Goal: Information Seeking & Learning: Find specific fact

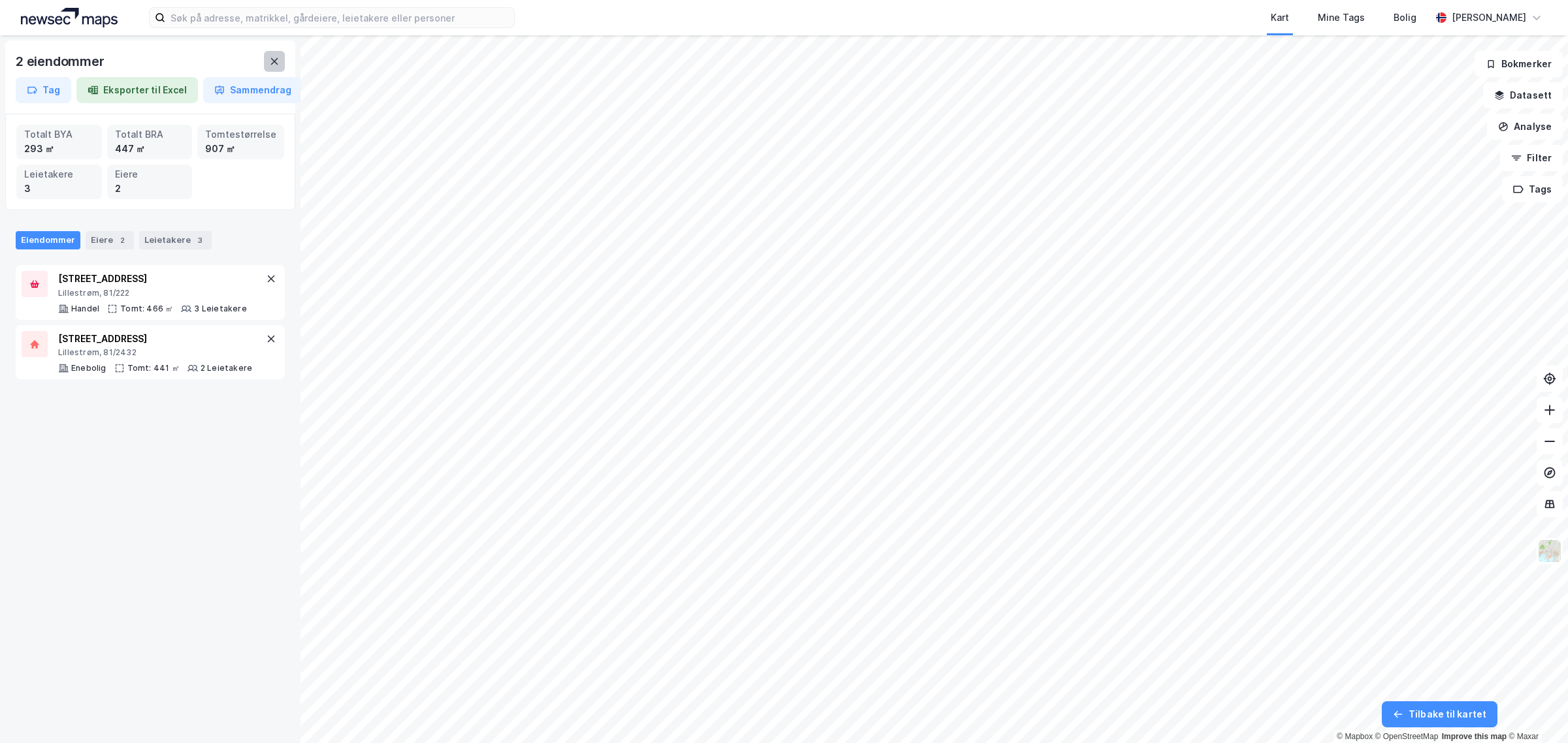
click at [269, 62] on icon at bounding box center [274, 61] width 10 height 10
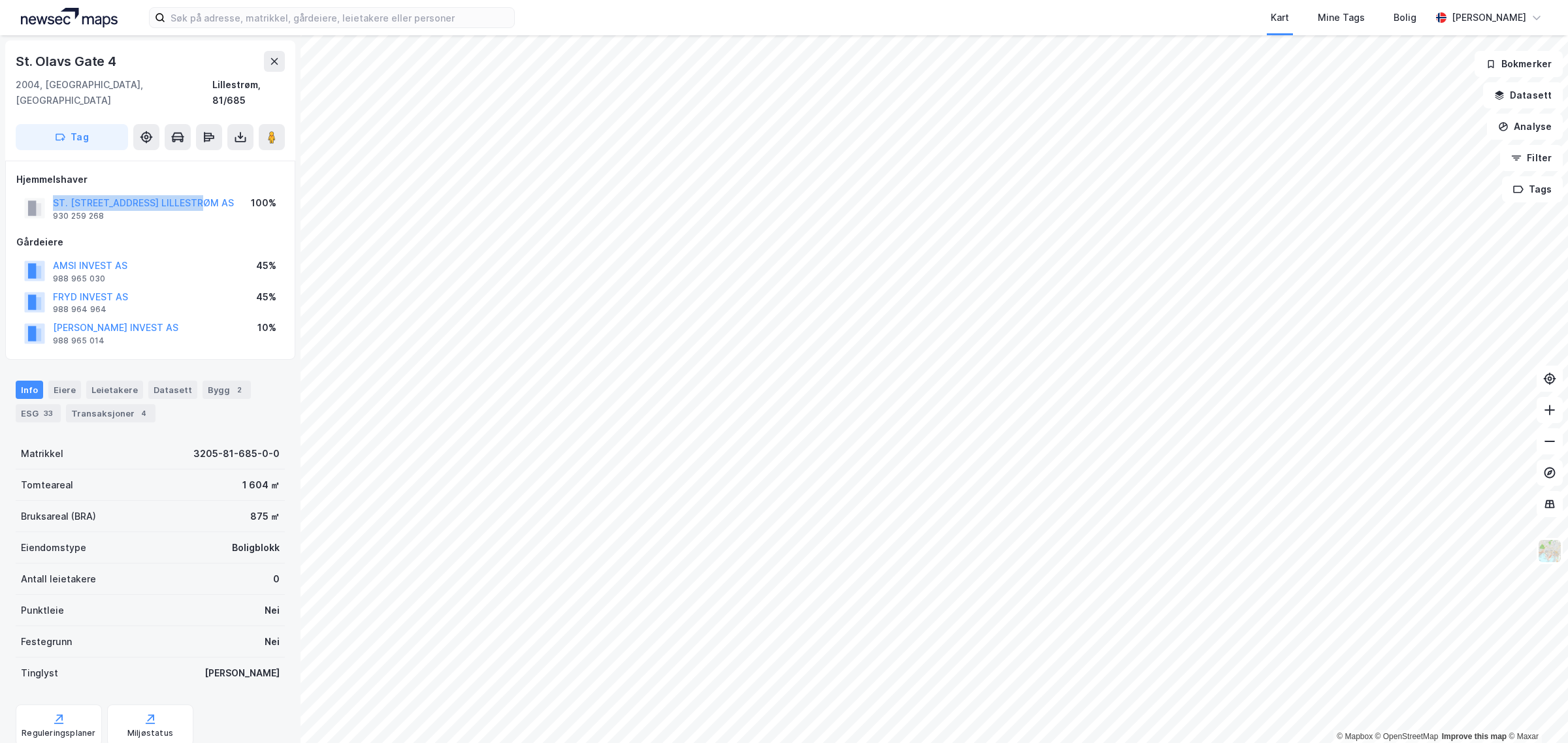
drag, startPoint x: 213, startPoint y: 187, endPoint x: 43, endPoint y: 184, distance: 170.0
click at [43, 193] on div "ST. OLAVSGATE 4 LILLESTRØM AS 930 259 268 100%" at bounding box center [150, 208] width 268 height 31
copy button "ST. [STREET_ADDRESS] LILLESTRØM AS"
